Goal: Use online tool/utility: Utilize a website feature to perform a specific function

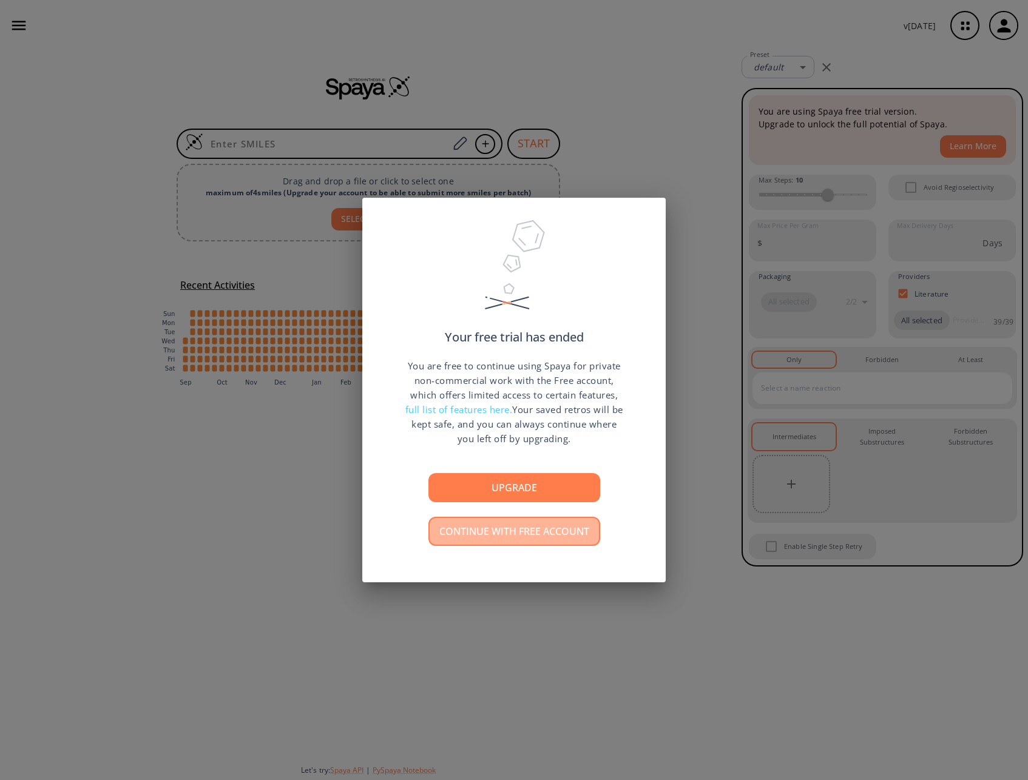
click at [433, 528] on button "Continue with free account" at bounding box center [514, 531] width 172 height 29
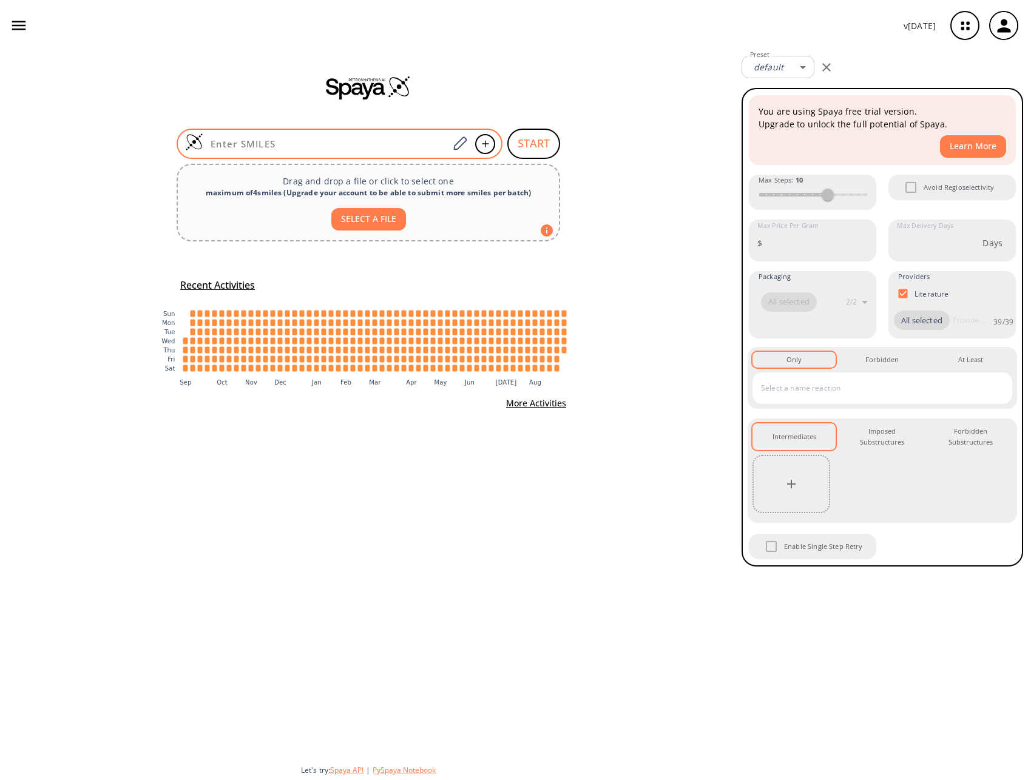
click at [336, 140] on input at bounding box center [325, 144] width 245 height 12
paste input "ClC1=CC=C(C2=NC=CN2CCCCO)C(Cl)=C1"
type input "ClC1=CC=C(C2=NC=CN2CCCCO)C(Cl)=C1"
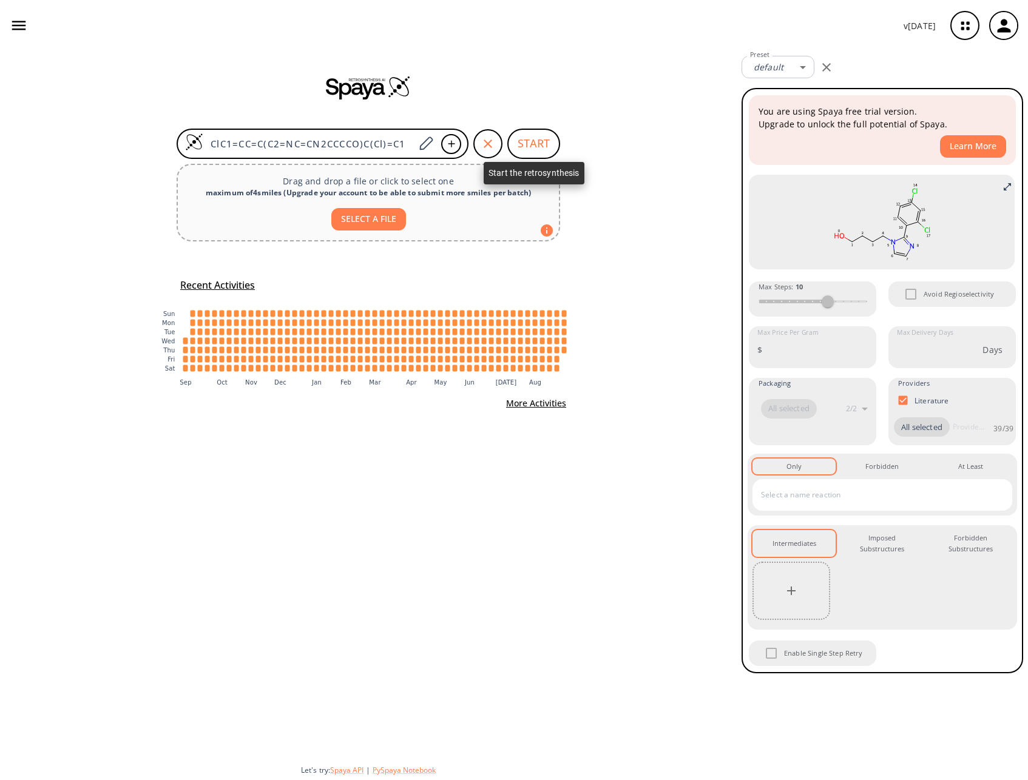
click at [527, 140] on button "START" at bounding box center [533, 144] width 53 height 30
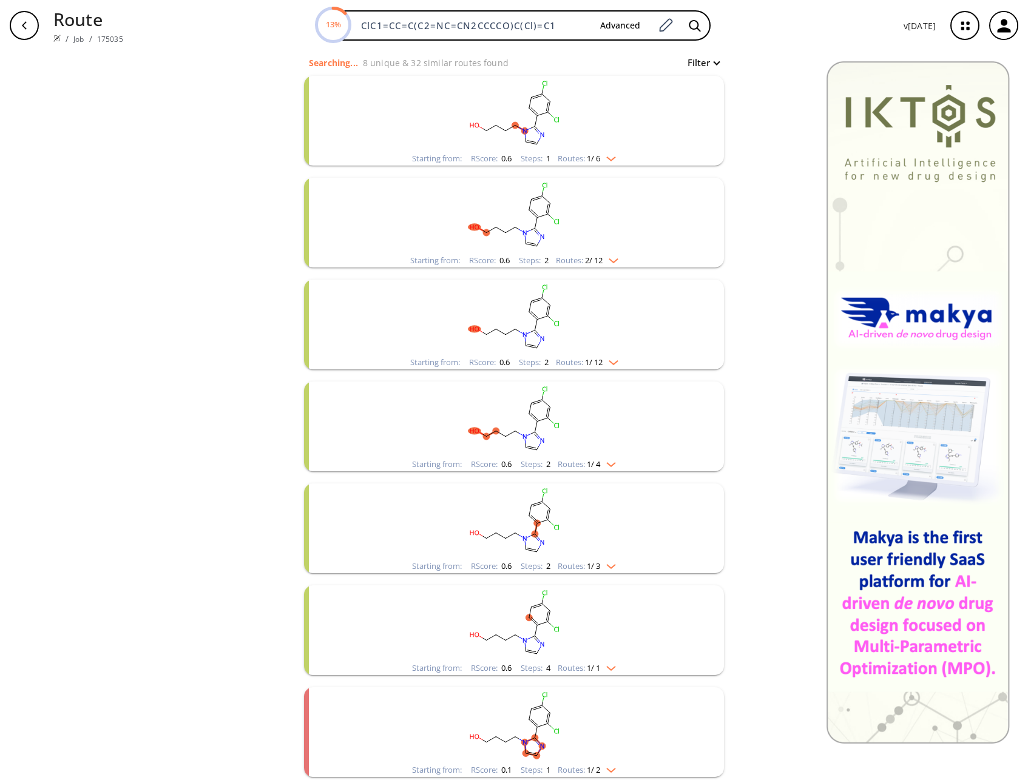
scroll to position [193, 0]
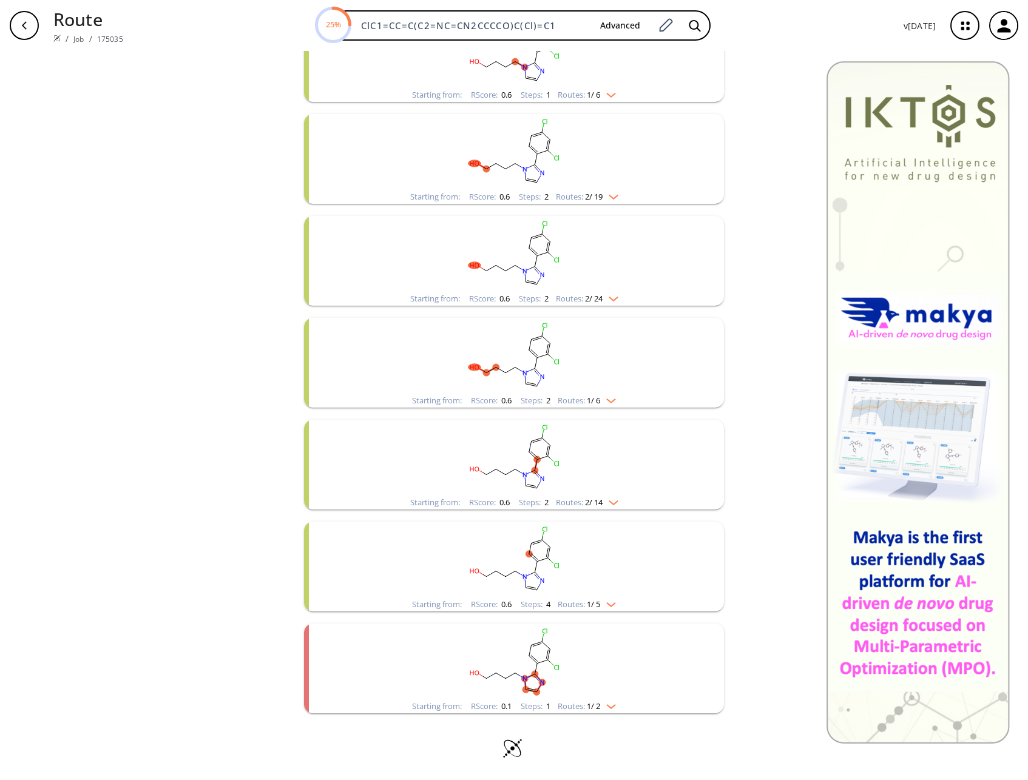
click at [511, 464] on rect "clusters" at bounding box center [514, 458] width 316 height 76
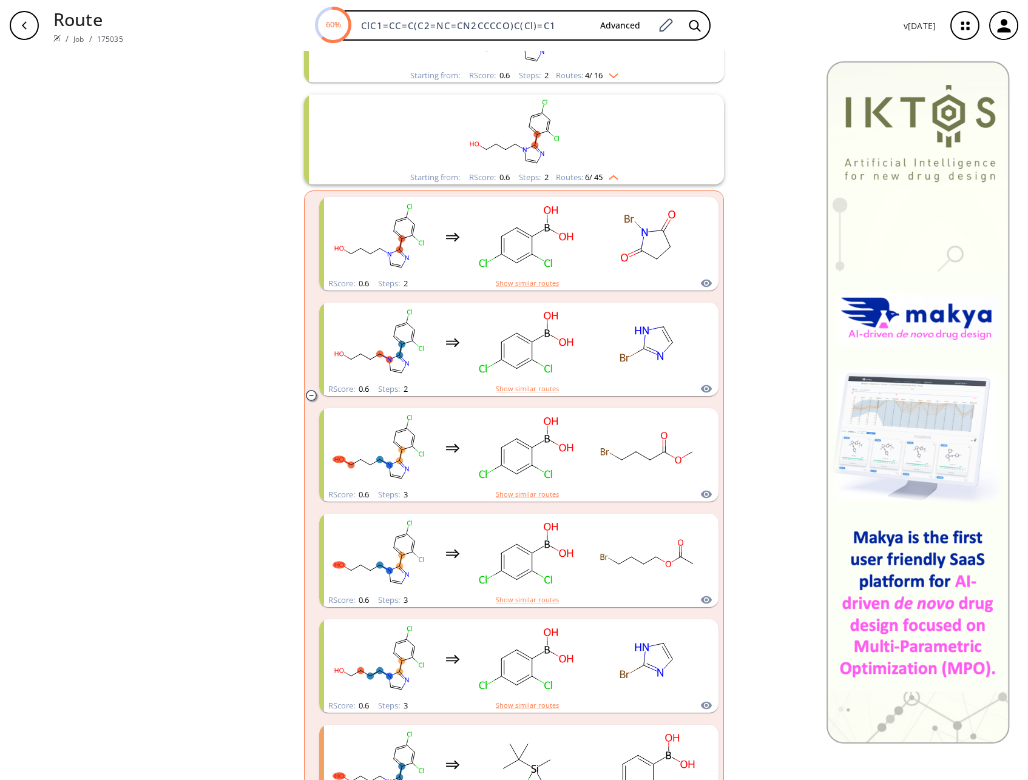
scroll to position [513, 0]
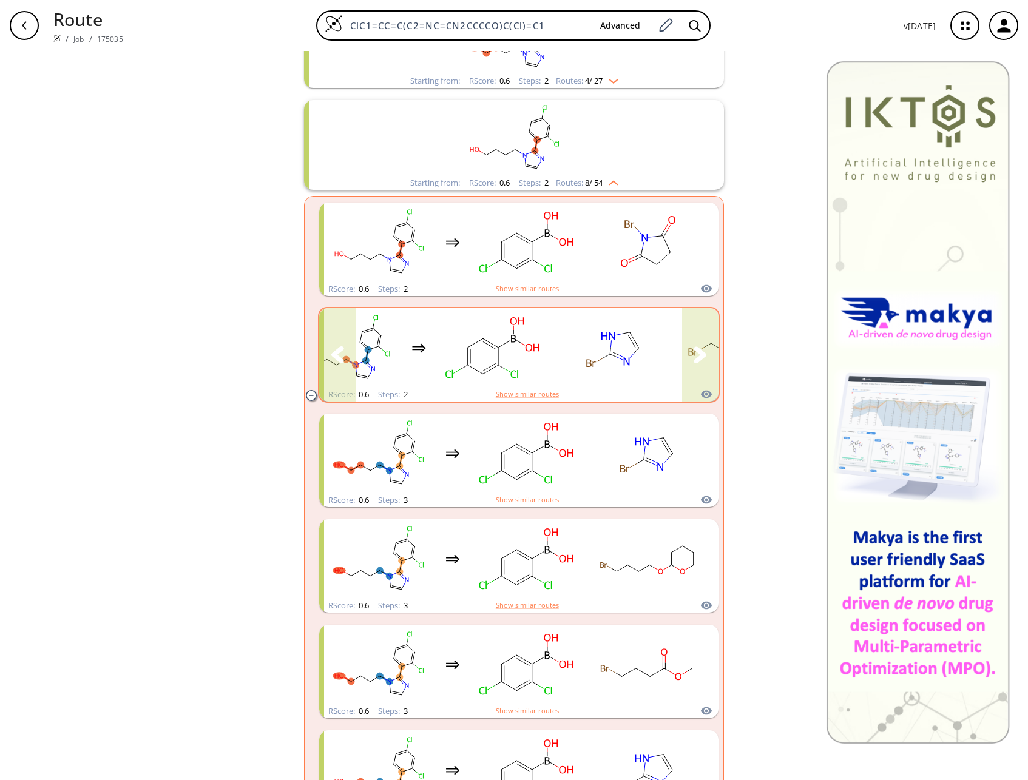
click at [696, 350] on icon "clusters" at bounding box center [700, 355] width 13 height 16
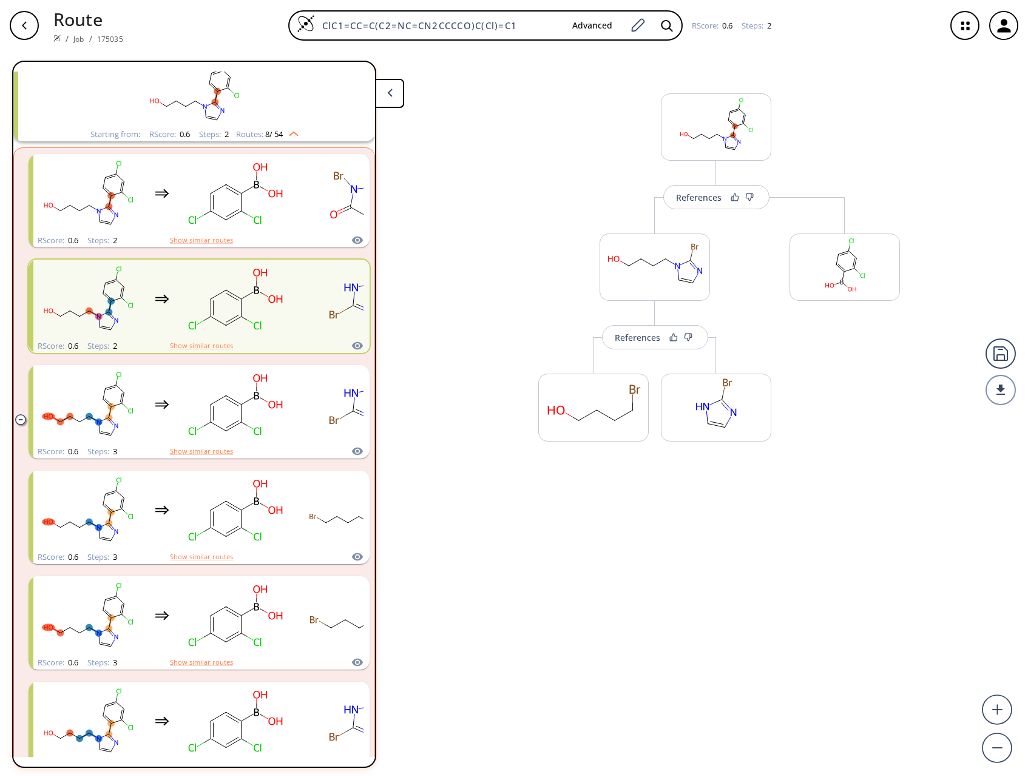
scroll to position [538, 0]
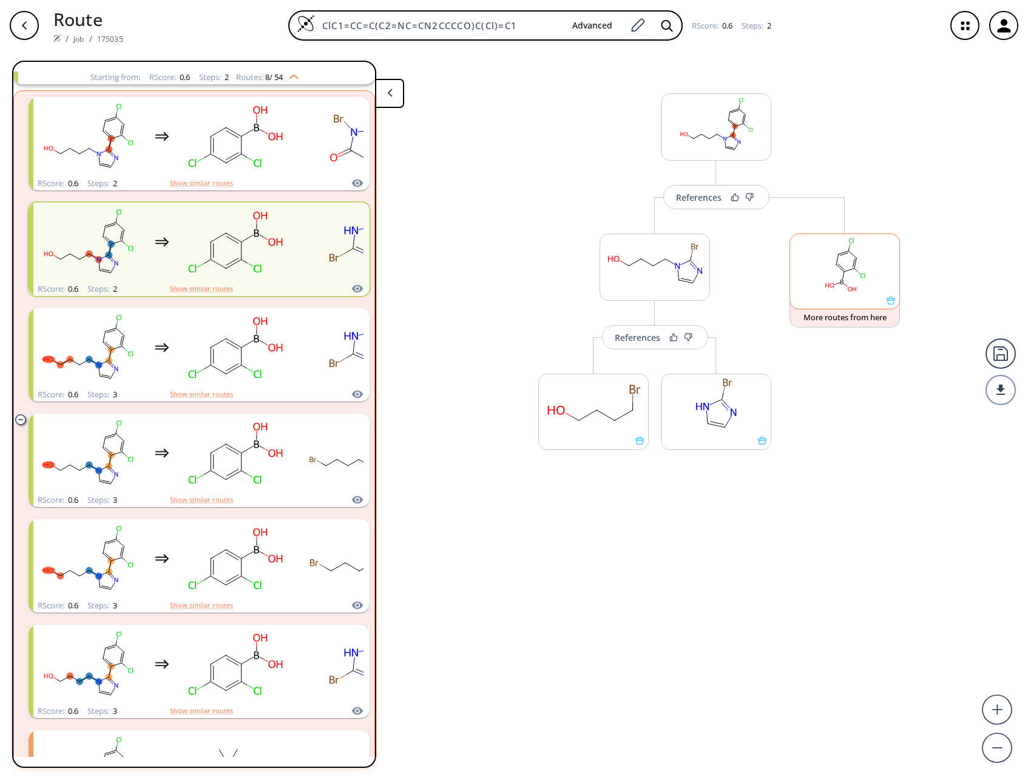
click at [890, 302] on icon at bounding box center [891, 300] width 8 height 8
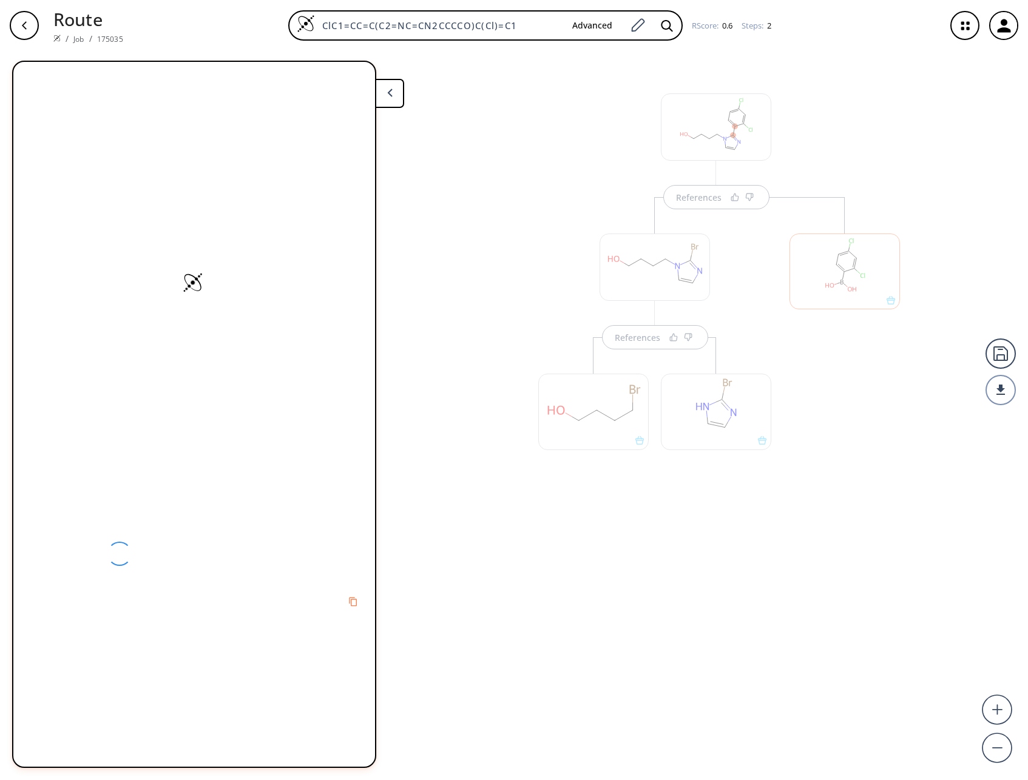
scroll to position [0, 0]
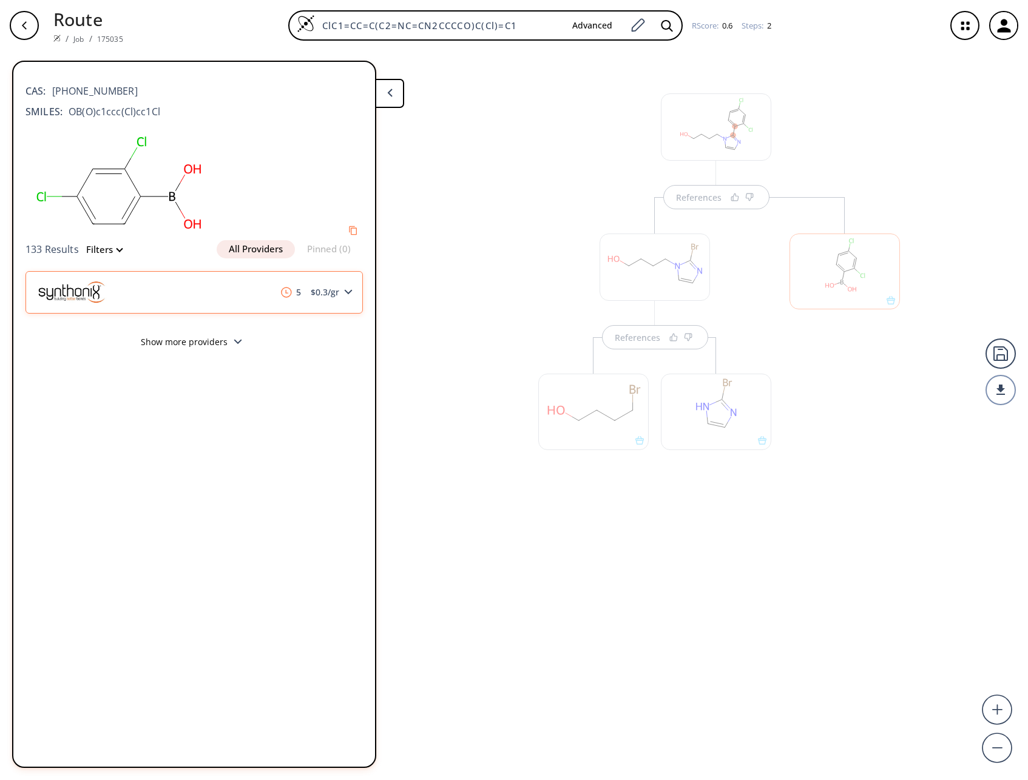
click at [347, 290] on icon at bounding box center [348, 291] width 8 height 5
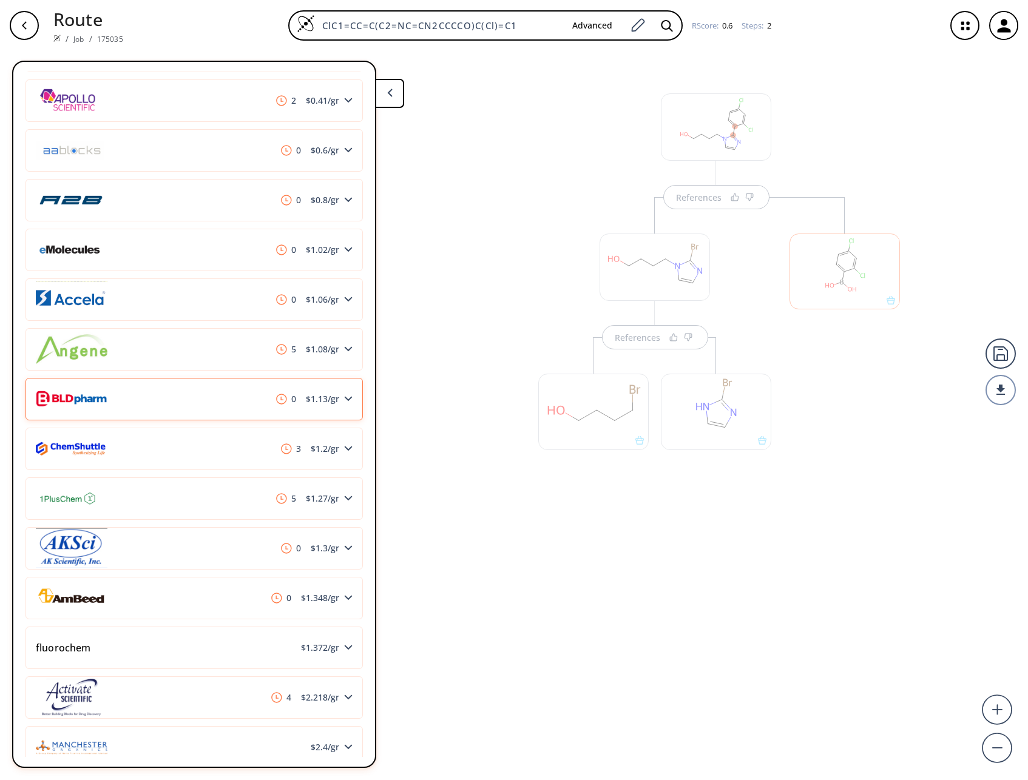
scroll to position [135, 0]
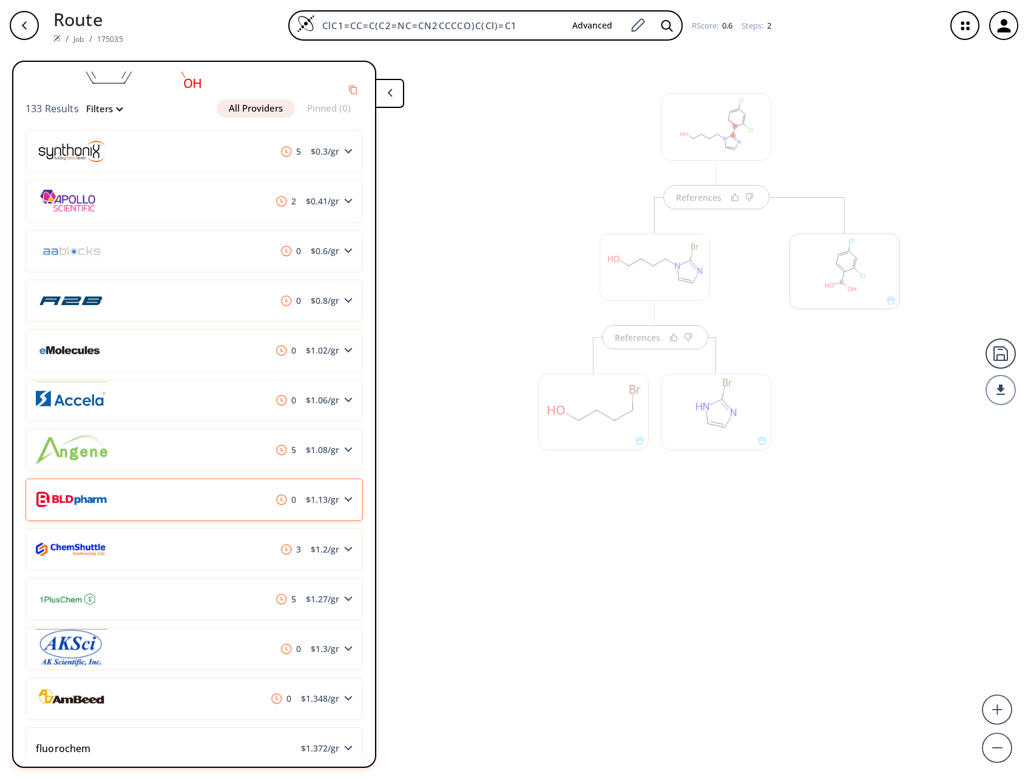
click at [95, 505] on img at bounding box center [72, 499] width 72 height 39
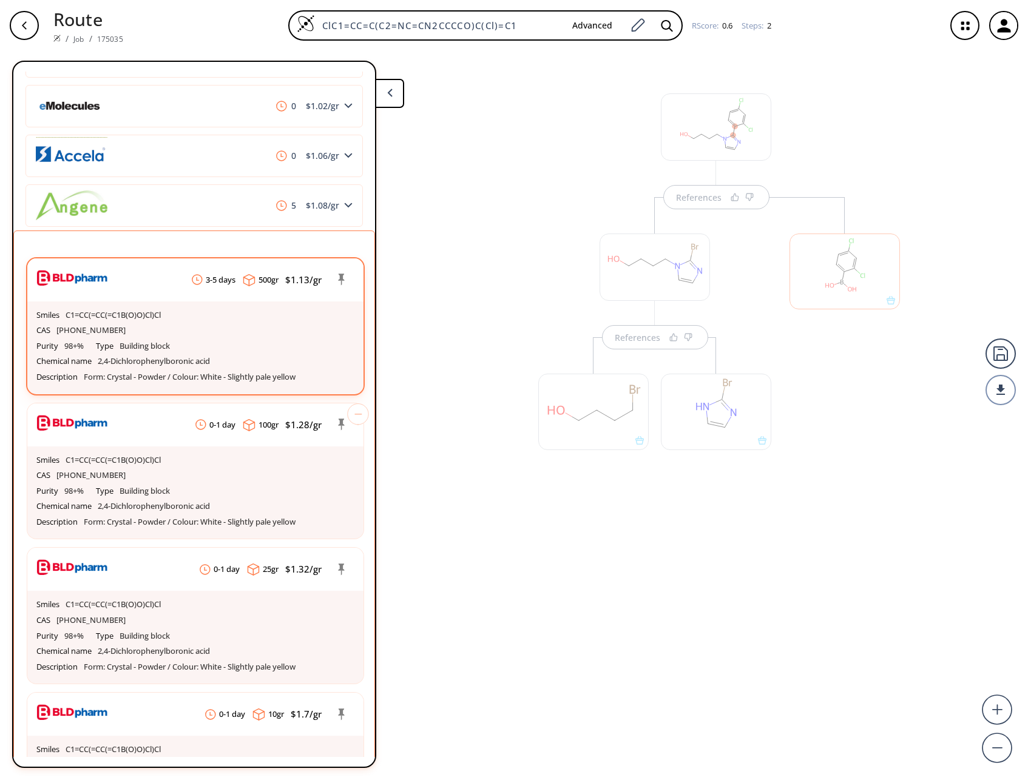
scroll to position [438, 0]
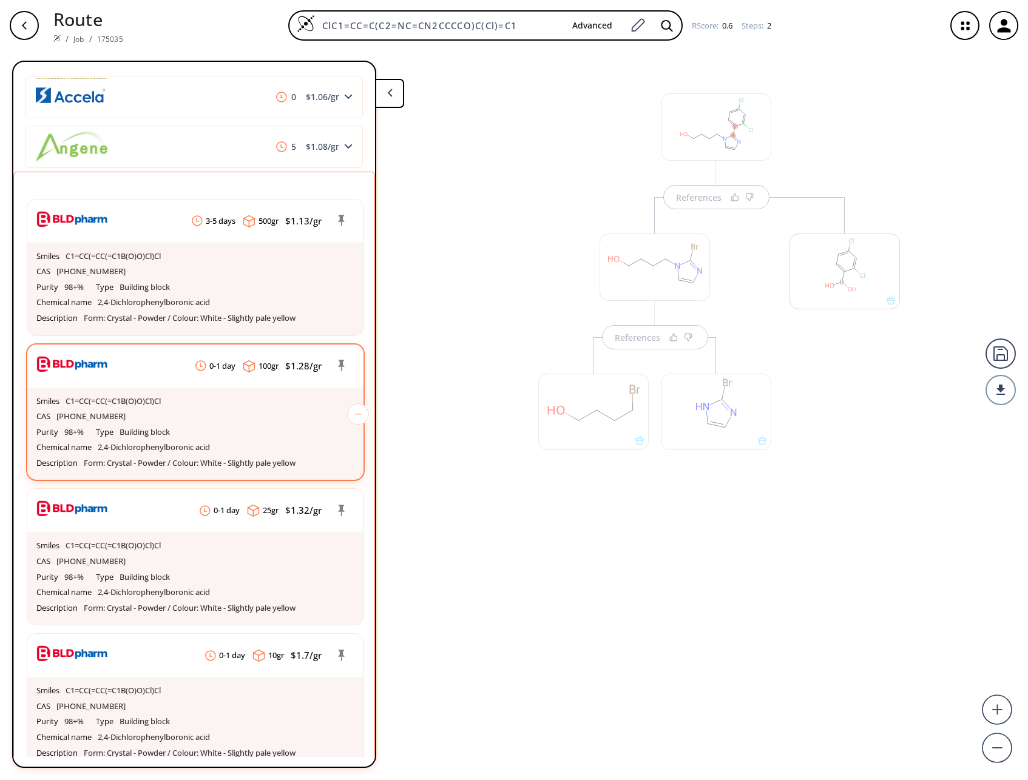
click at [102, 425] on div "CAS [PHONE_NUMBER]" at bounding box center [195, 417] width 318 height 16
